Goal: Task Accomplishment & Management: Manage account settings

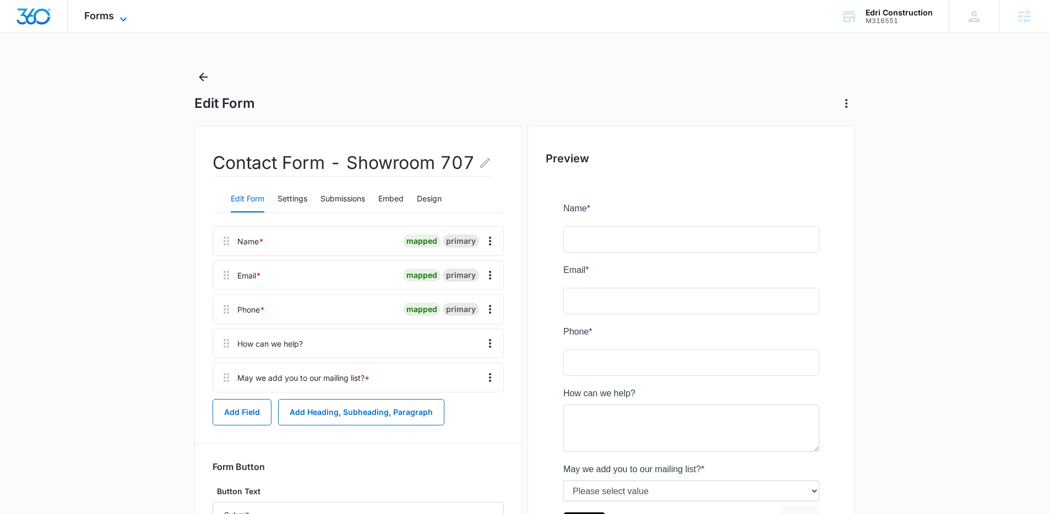
click at [123, 13] on icon at bounding box center [123, 19] width 13 height 13
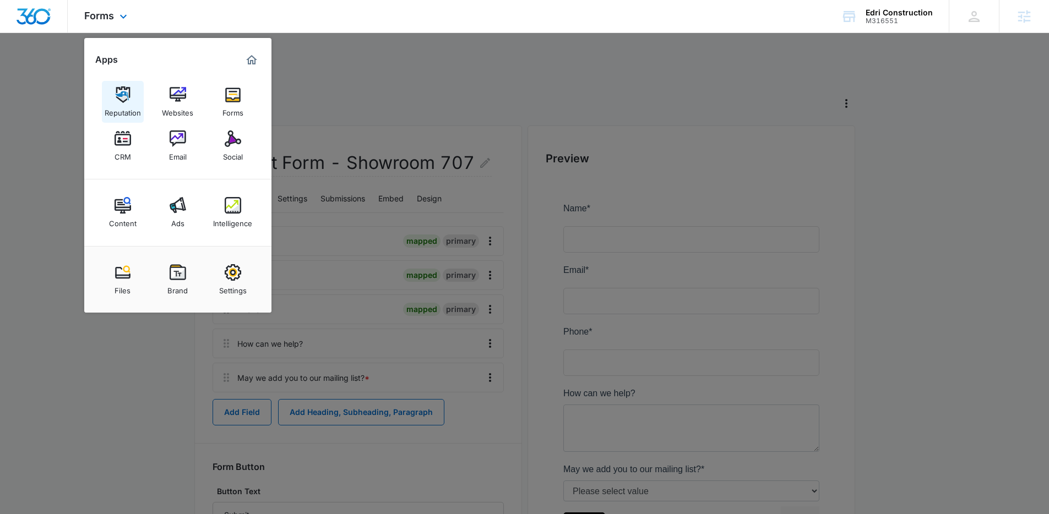
click at [121, 105] on div "Reputation" at bounding box center [123, 110] width 36 height 14
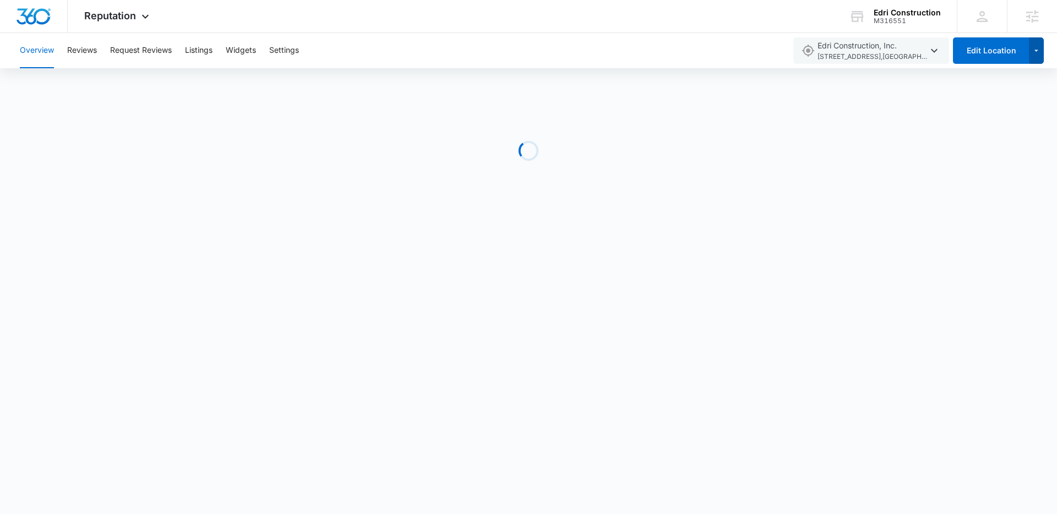
click at [1036, 52] on icon "button" at bounding box center [1036, 50] width 9 height 13
click at [999, 80] on button "Add Location" at bounding box center [999, 86] width 88 height 17
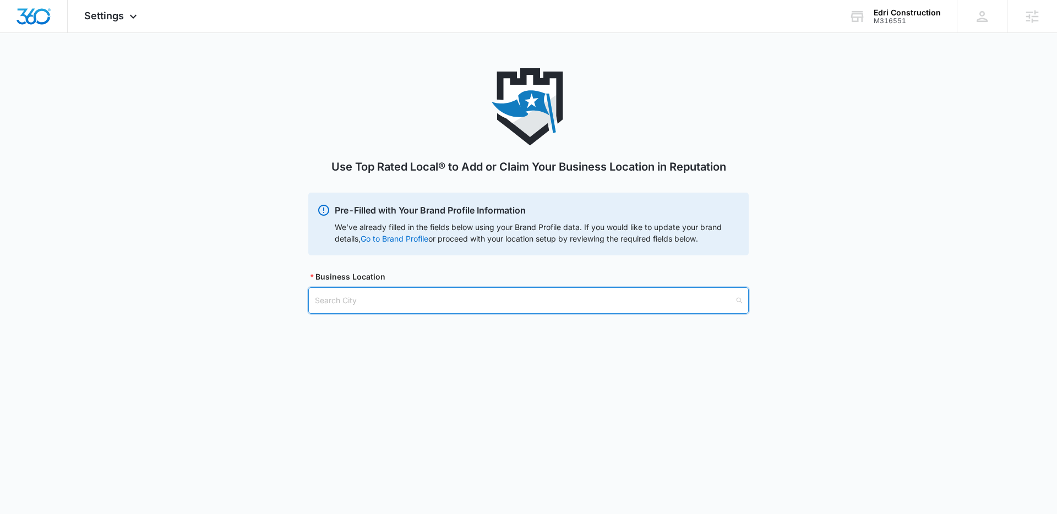
click at [377, 300] on input "search" at bounding box center [525, 300] width 420 height 25
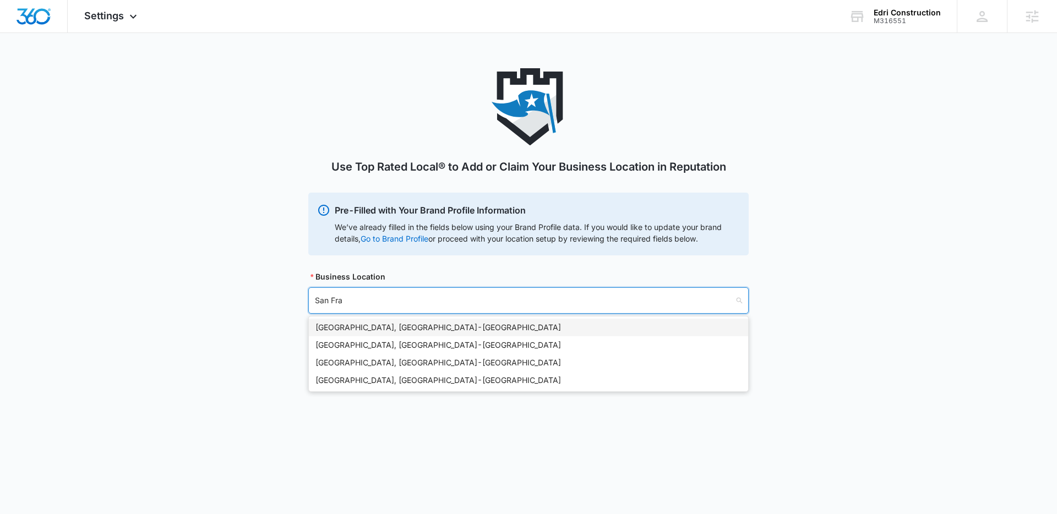
type input "San [PERSON_NAME]"
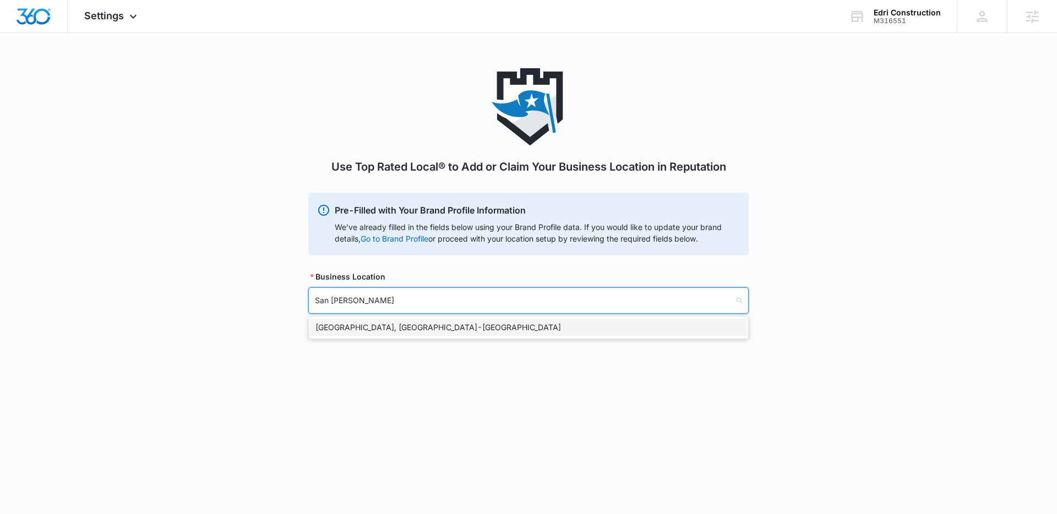
click at [372, 325] on div "[GEOGRAPHIC_DATA], [GEOGRAPHIC_DATA] - [GEOGRAPHIC_DATA]" at bounding box center [529, 328] width 426 height 12
click at [376, 350] on input "search" at bounding box center [525, 356] width 420 height 25
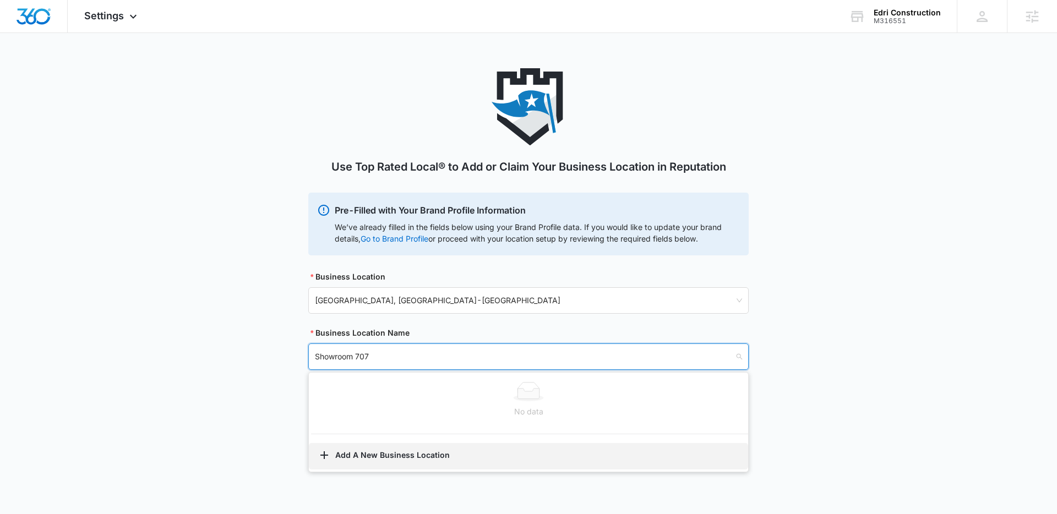
type input "Showroom 707"
click at [383, 456] on button "Add A New Business Location" at bounding box center [528, 456] width 439 height 26
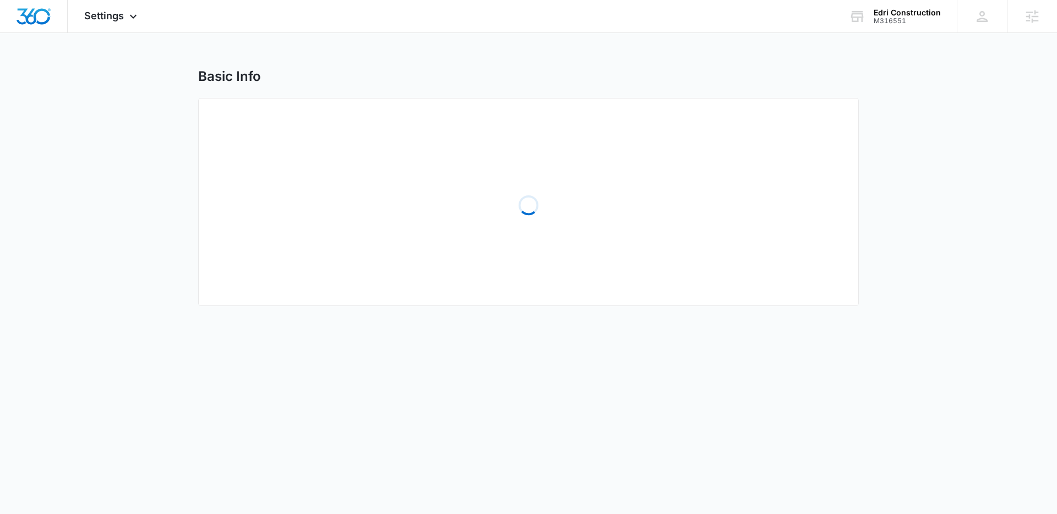
select select "[US_STATE]"
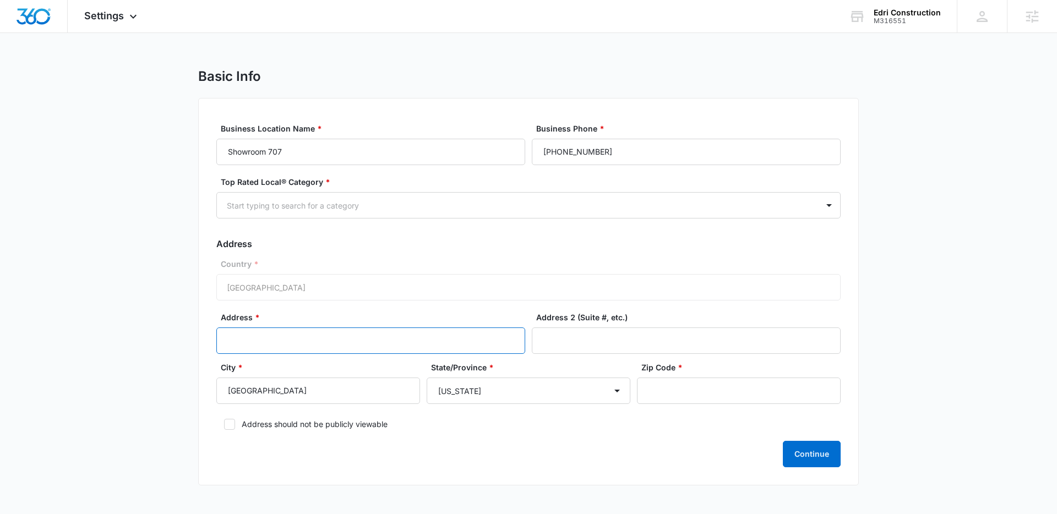
click at [453, 339] on input "Address *" at bounding box center [370, 341] width 309 height 26
type input "[STREET_ADDRESS]"
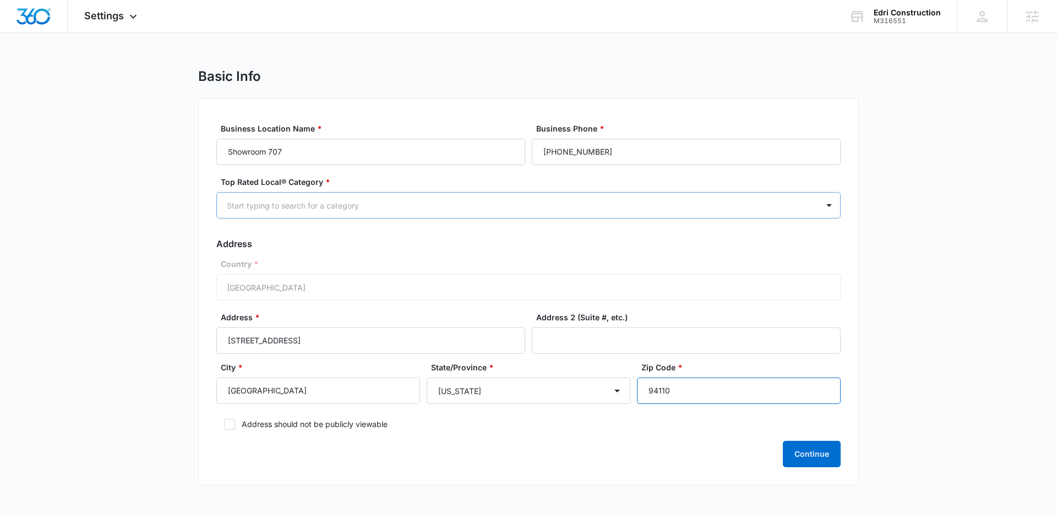
type input "94110"
click at [334, 203] on div at bounding box center [515, 206] width 577 height 14
type input "showroom"
drag, startPoint x: 303, startPoint y: 208, endPoint x: 215, endPoint y: 208, distance: 87.6
click at [215, 208] on div "Business Location Name * Showroom 707 Business Phone * [PHONE_NUMBER] Top Rated…" at bounding box center [528, 292] width 661 height 388
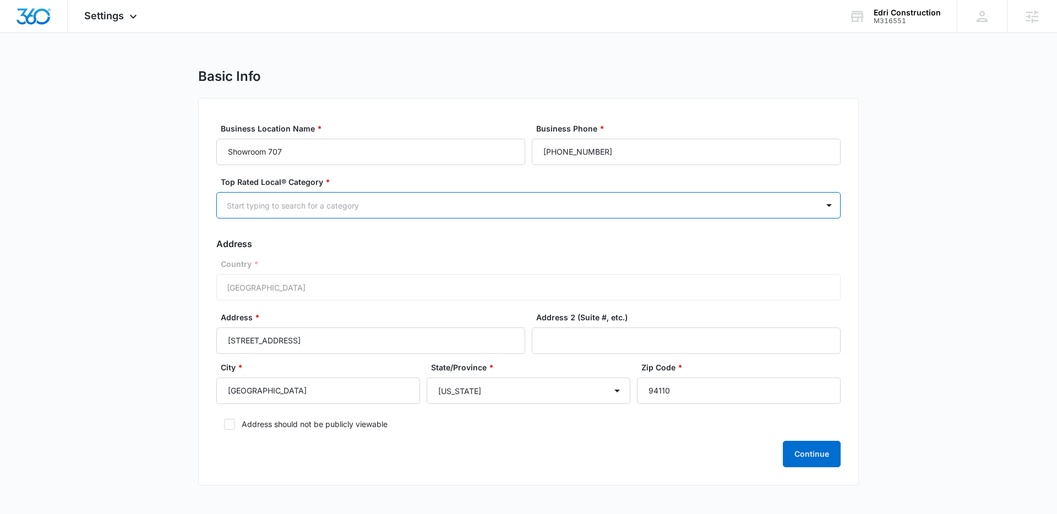
click at [255, 205] on div at bounding box center [515, 206] width 577 height 14
type input "remodel"
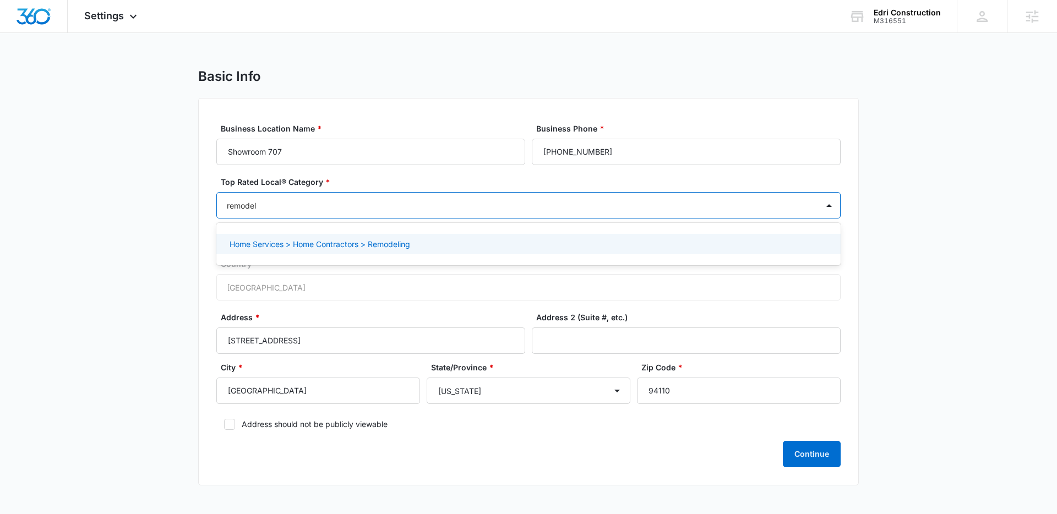
click at [336, 246] on p "Home Services > Home Contractors > Remodeling" at bounding box center [320, 244] width 181 height 12
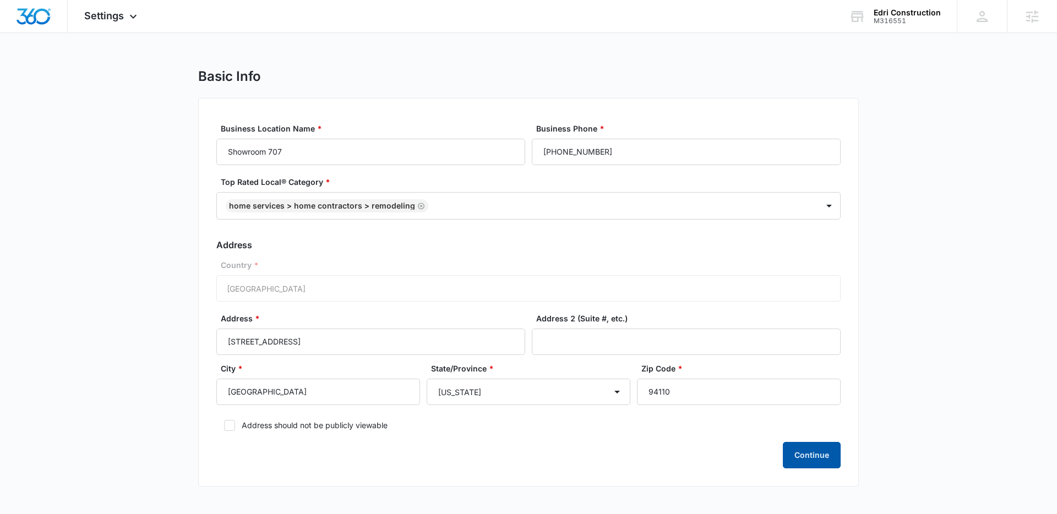
click at [811, 450] on button "Continue" at bounding box center [812, 455] width 58 height 26
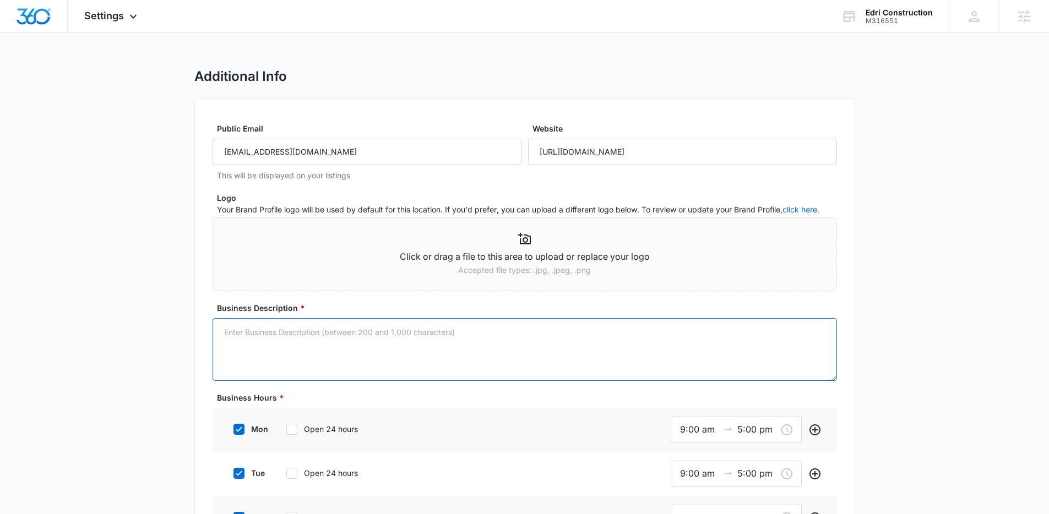
click at [267, 355] on textarea "Business Description *" at bounding box center [525, 349] width 624 height 63
paste textarea "At Showroom 707, we believe your kitchen and bath should be more than just func…"
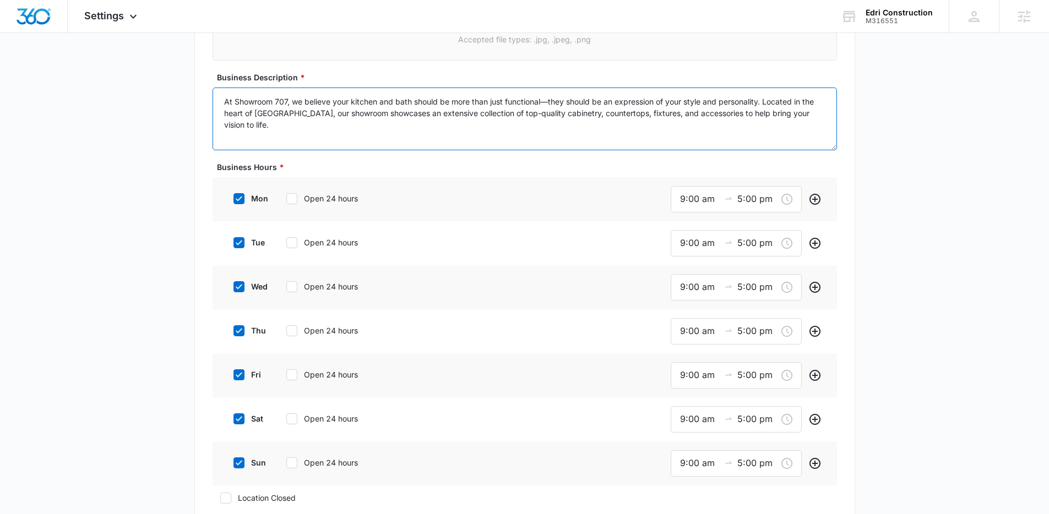
scroll to position [252, 0]
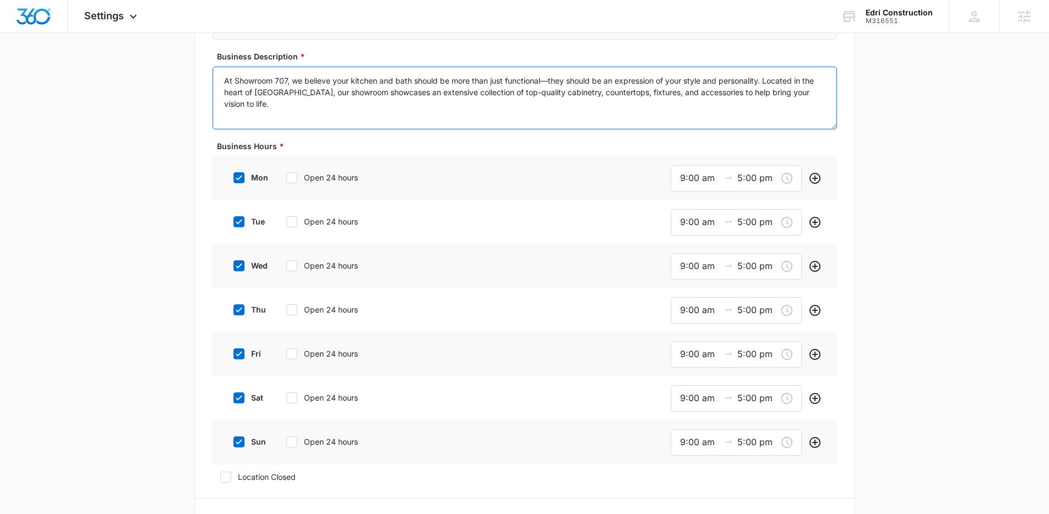
type textarea "At Showroom 707, we believe your kitchen and bath should be more than just func…"
click at [238, 444] on icon at bounding box center [239, 442] width 10 height 10
click at [233, 444] on input "sun" at bounding box center [230, 442] width 8 height 8
checkbox input "false"
click at [235, 400] on icon at bounding box center [239, 398] width 10 height 10
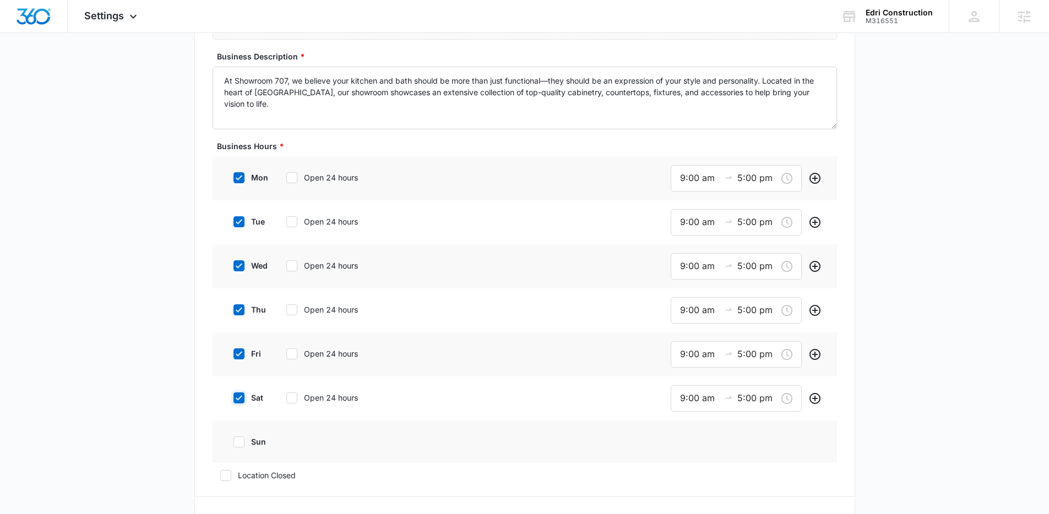
click at [233, 400] on input "sat" at bounding box center [230, 398] width 8 height 8
checkbox input "false"
click at [694, 178] on input "9:00 am" at bounding box center [700, 178] width 40 height 14
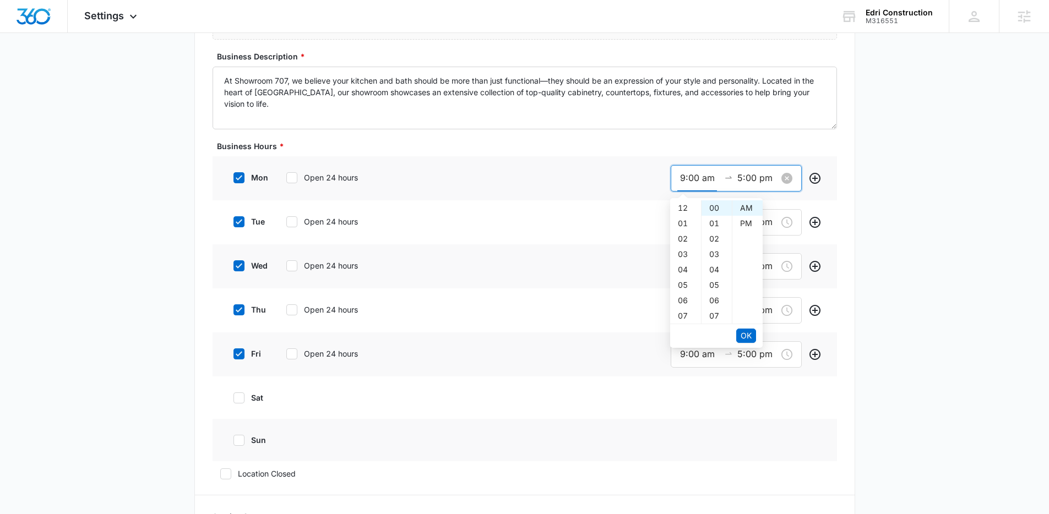
click at [694, 178] on input "9:00 am" at bounding box center [700, 178] width 40 height 14
click at [677, 227] on div "10" at bounding box center [685, 223] width 31 height 15
type input "10:00 am"
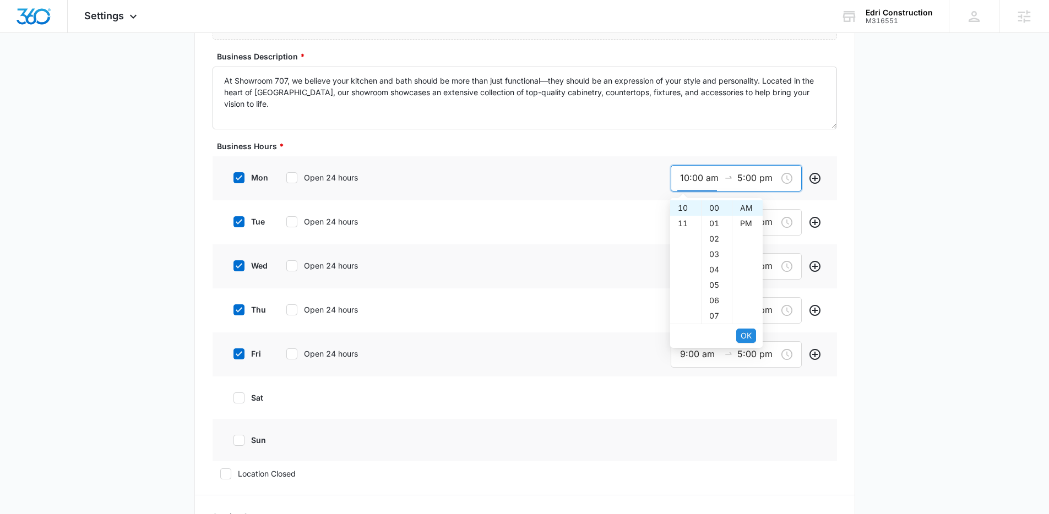
click at [740, 331] on button "OK" at bounding box center [746, 336] width 20 height 14
click at [687, 228] on div "06" at bounding box center [685, 223] width 31 height 15
type input "6:00 pm"
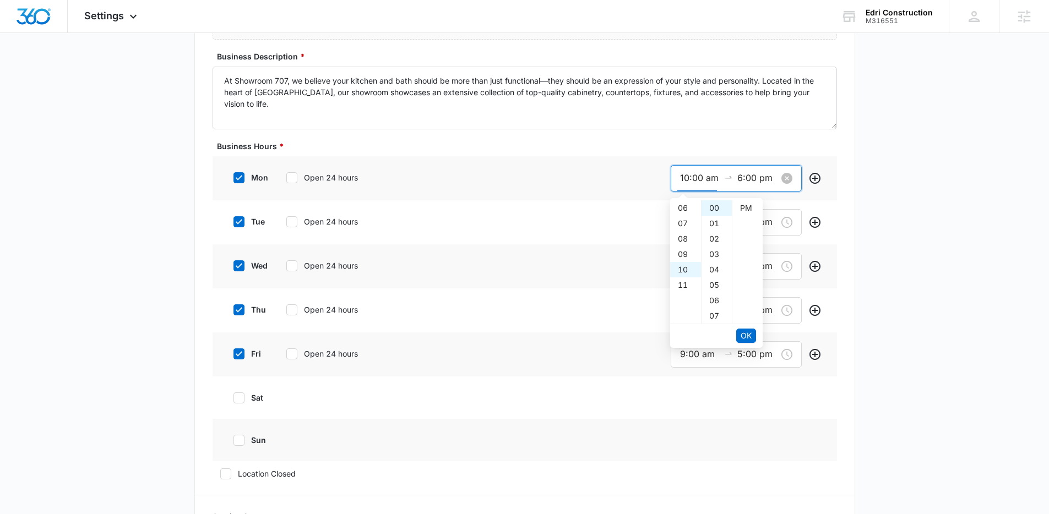
click at [693, 181] on input "10:00 am" at bounding box center [700, 178] width 40 height 14
click at [748, 331] on span "OK" at bounding box center [746, 336] width 11 height 12
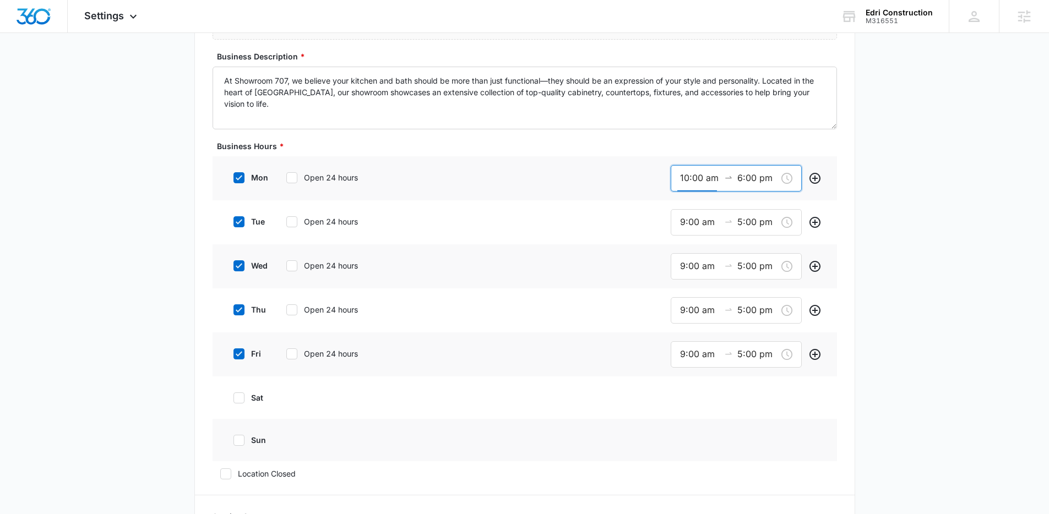
click at [748, 331] on div "thu Open 24 hours 9:00 am 5:00 pm" at bounding box center [525, 311] width 624 height 44
click at [683, 219] on input "9:00 am" at bounding box center [700, 222] width 40 height 14
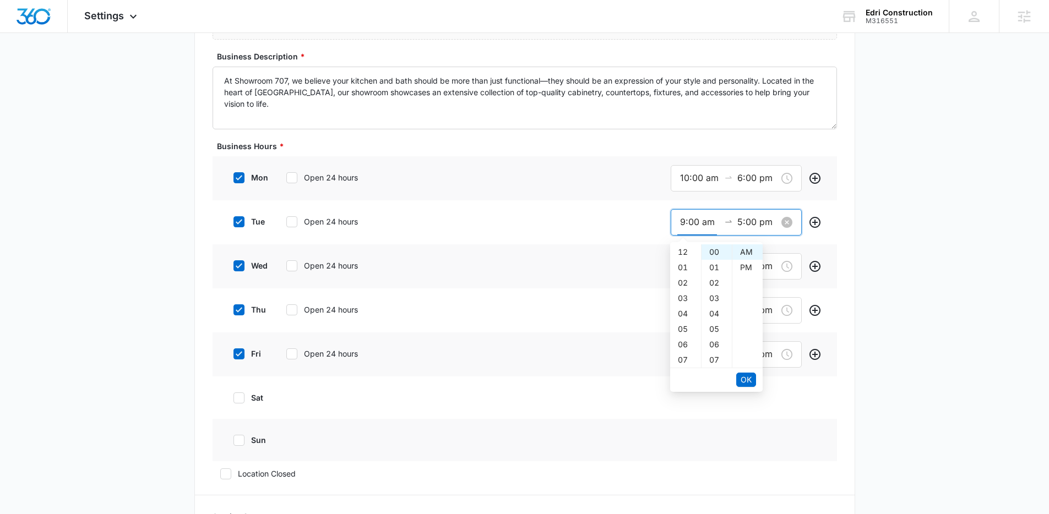
click at [683, 219] on input "9:00 am" at bounding box center [700, 222] width 40 height 14
paste input "10"
click at [747, 379] on span "OK" at bounding box center [746, 380] width 11 height 12
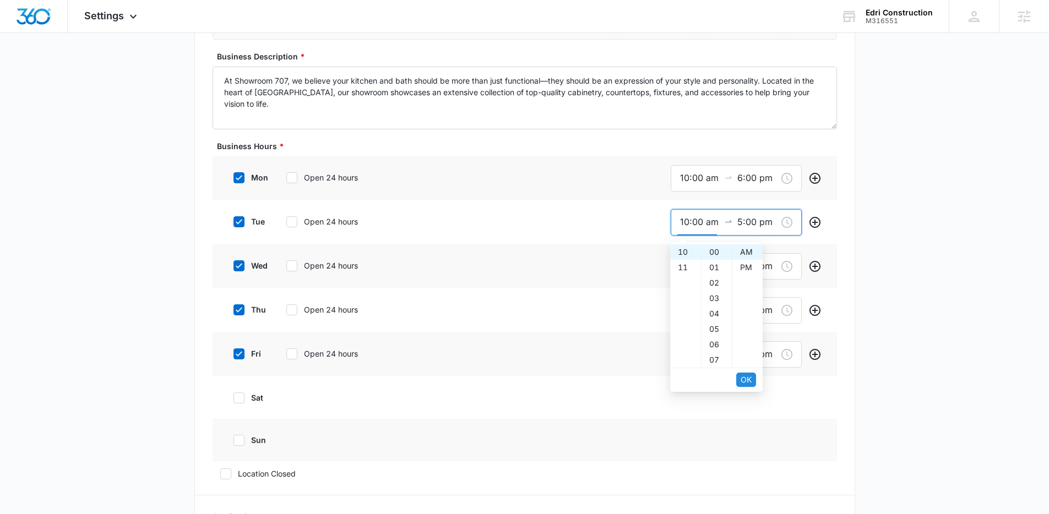
type input "10:00 am"
click at [682, 268] on div "06" at bounding box center [685, 267] width 31 height 15
type input "6:00 pm"
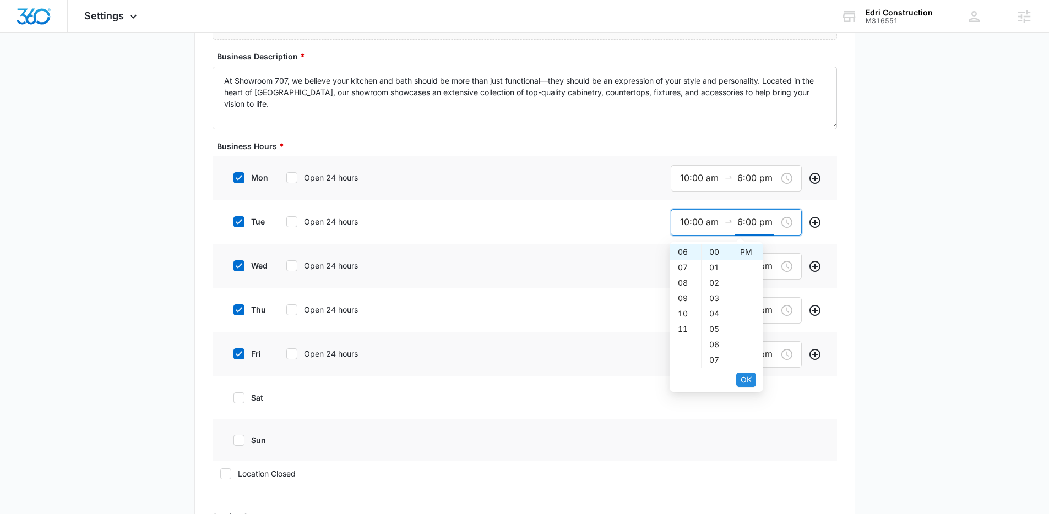
click at [746, 381] on span "OK" at bounding box center [746, 380] width 11 height 12
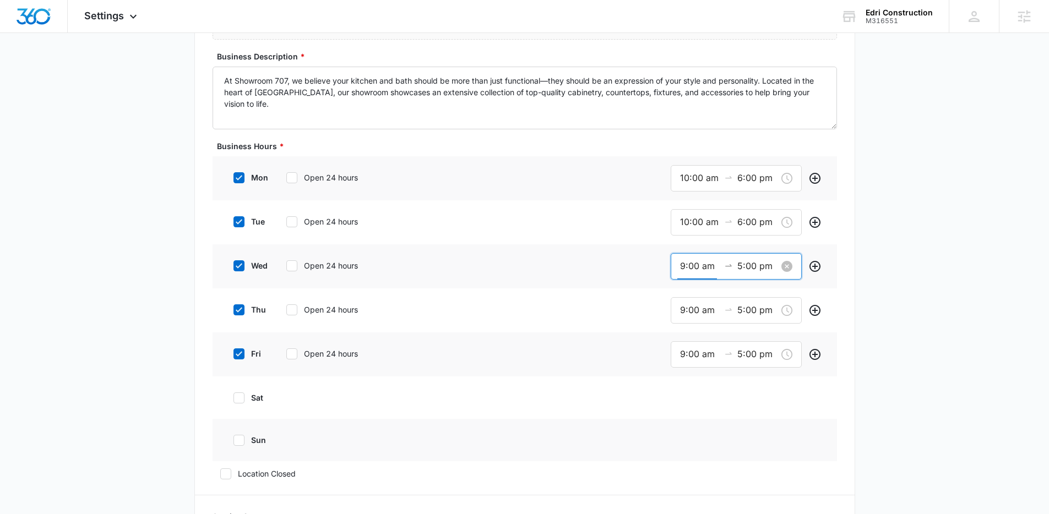
click at [686, 262] on input "9:00 am" at bounding box center [700, 266] width 40 height 14
paste input "10"
click at [742, 425] on span "OK" at bounding box center [746, 424] width 11 height 12
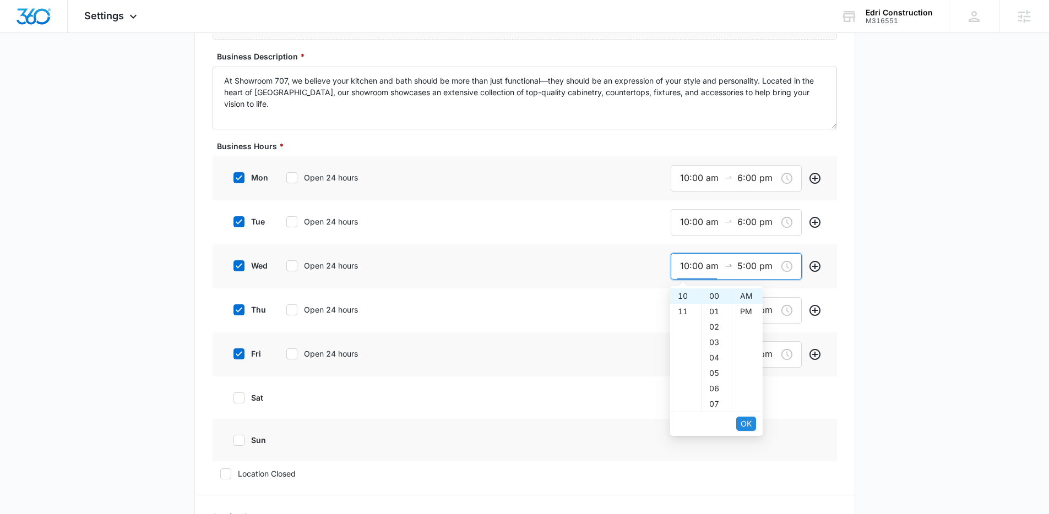
type input "10:00 am"
click at [742, 425] on span "OK" at bounding box center [746, 424] width 11 height 12
click at [753, 260] on input "5:00 pm" at bounding box center [757, 266] width 40 height 14
click at [686, 312] on div "06" at bounding box center [685, 311] width 31 height 15
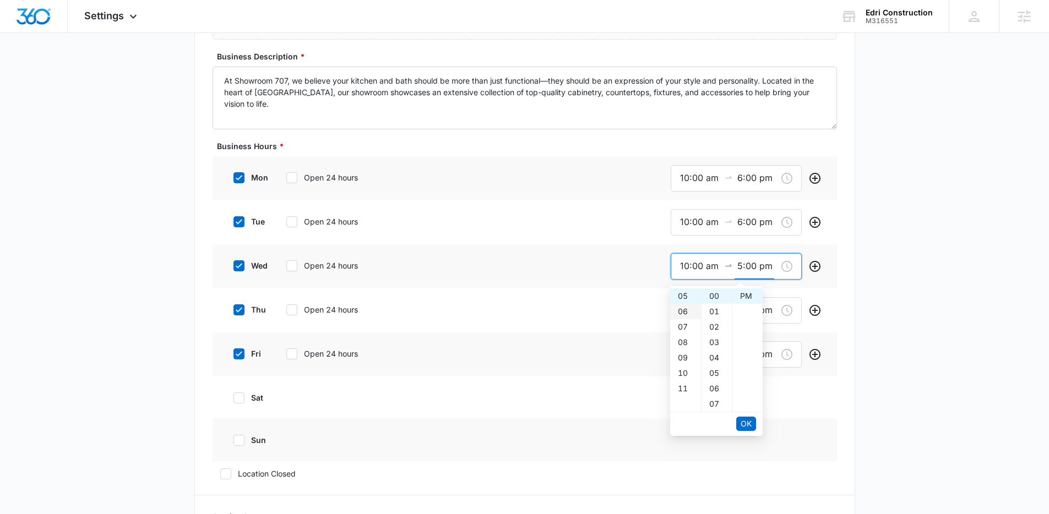
type input "6:00 pm"
click at [748, 419] on span "OK" at bounding box center [746, 424] width 11 height 12
click at [752, 427] on button "OK" at bounding box center [746, 424] width 20 height 14
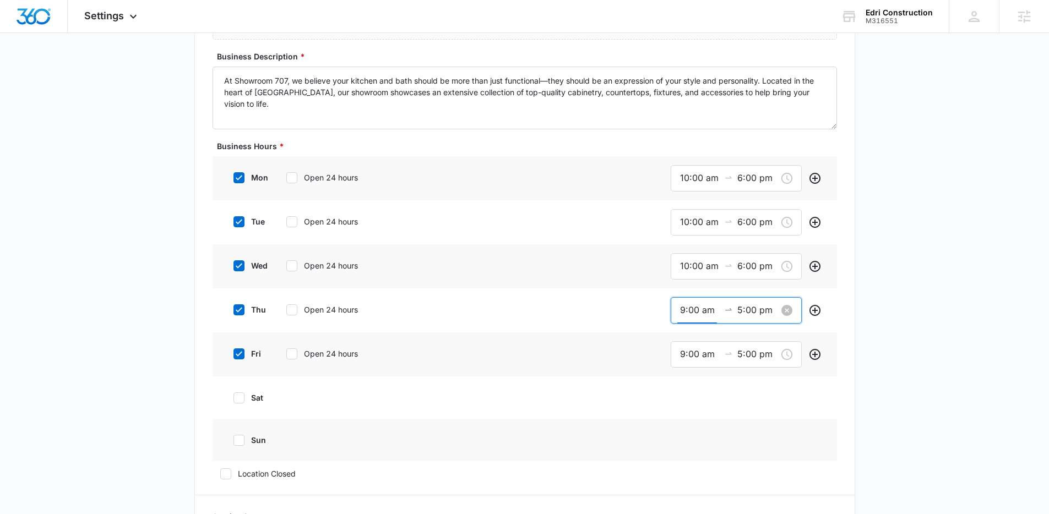
click at [689, 308] on input "9:00 am" at bounding box center [700, 310] width 40 height 14
paste input "10"
click at [745, 467] on span "OK" at bounding box center [746, 468] width 11 height 12
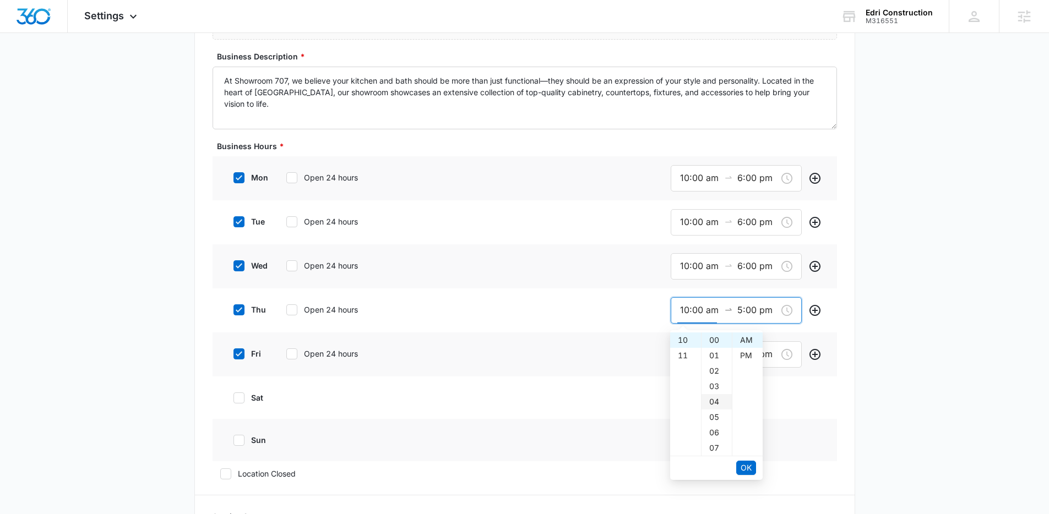
type input "10:00 am"
click at [682, 357] on div "06" at bounding box center [685, 355] width 31 height 15
type input "6:00 pm"
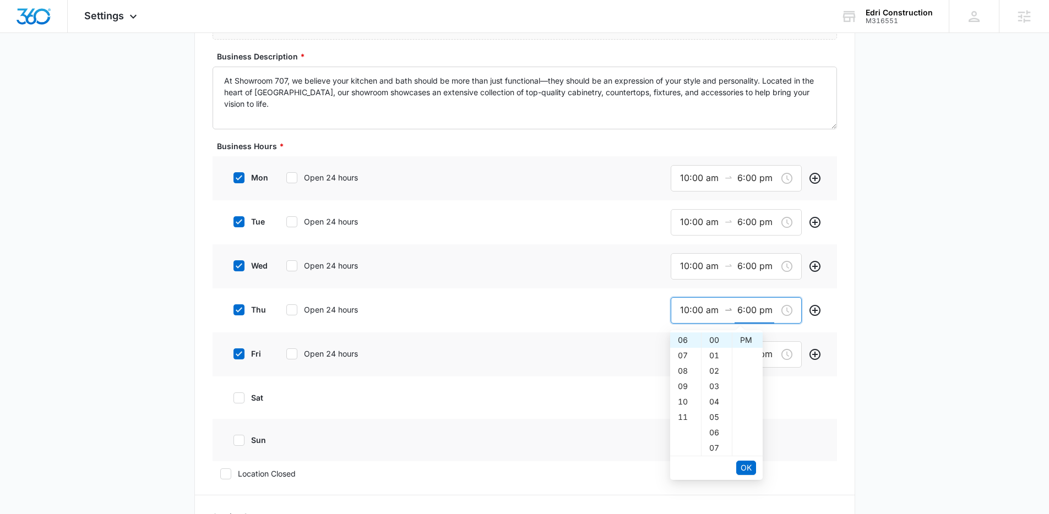
drag, startPoint x: 752, startPoint y: 471, endPoint x: 719, endPoint y: 421, distance: 60.2
click at [752, 471] on button "OK" at bounding box center [746, 468] width 20 height 14
click at [682, 352] on input "9:00 am" at bounding box center [700, 354] width 40 height 14
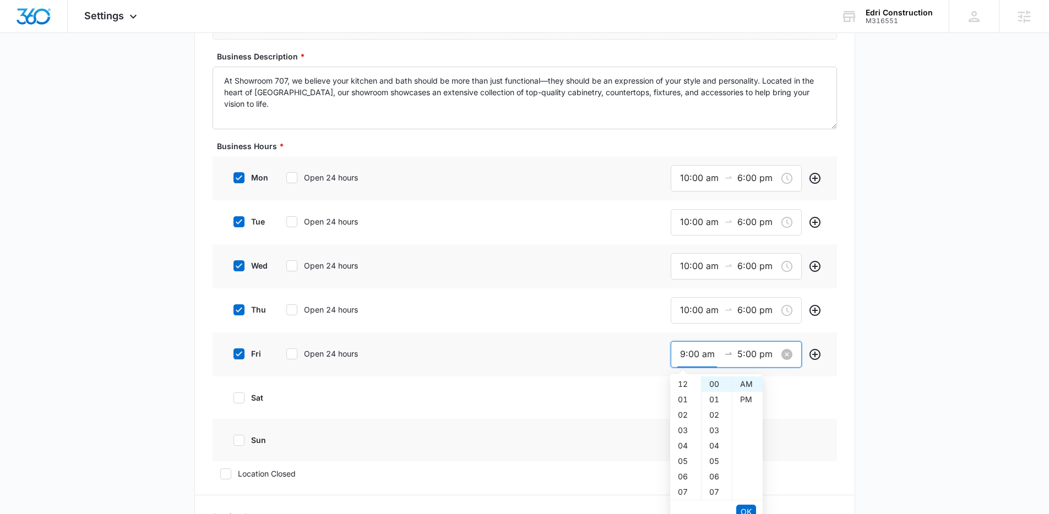
click at [682, 352] on input "9:00 am" at bounding box center [700, 354] width 40 height 14
paste input "10"
click at [745, 508] on span "OK" at bounding box center [746, 512] width 11 height 12
type input "10:00 am"
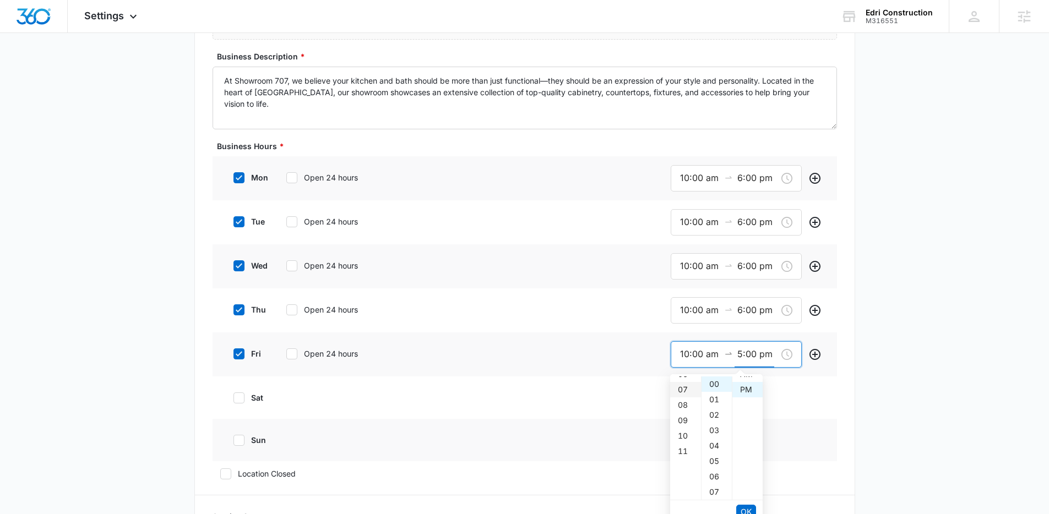
scroll to position [15, 0]
click at [686, 398] on div "06" at bounding box center [685, 399] width 31 height 15
type input "6:00 pm"
click at [749, 506] on span "OK" at bounding box center [746, 512] width 11 height 12
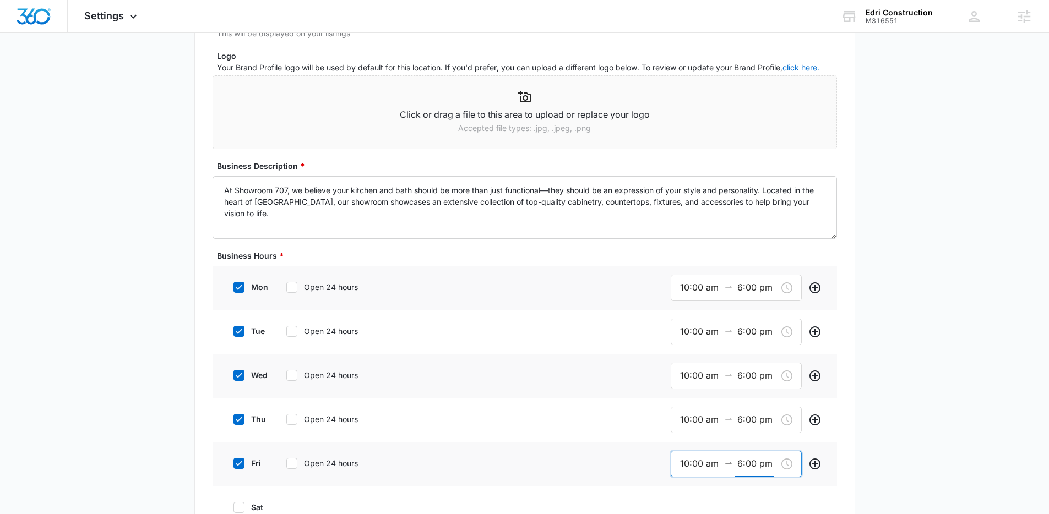
scroll to position [0, 0]
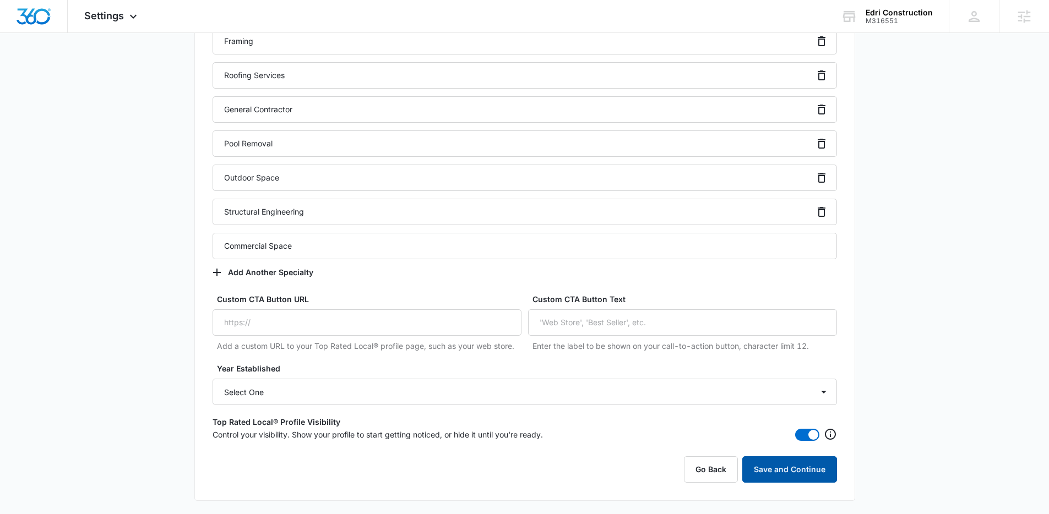
click at [801, 470] on button "Save and Continue" at bounding box center [789, 469] width 95 height 26
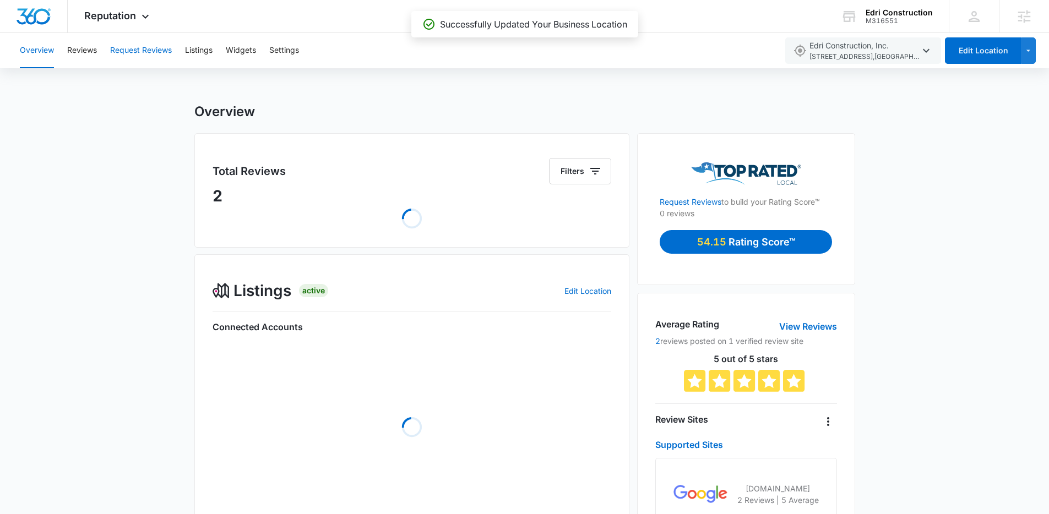
click at [144, 51] on button "Request Reviews" at bounding box center [141, 50] width 62 height 35
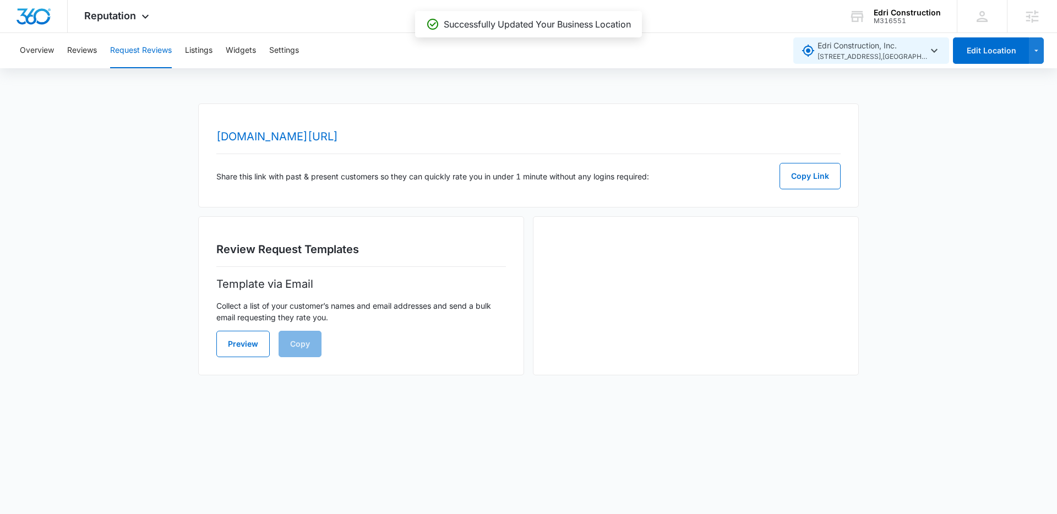
click at [931, 48] on icon "button" at bounding box center [934, 50] width 13 height 13
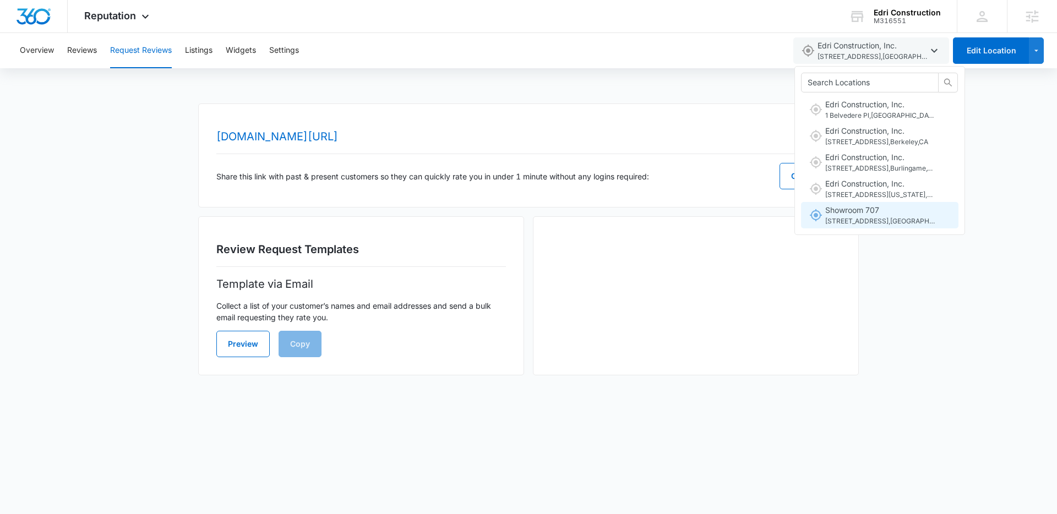
click at [868, 218] on span "[STREET_ADDRESS]" at bounding box center [880, 221] width 110 height 10
